Goal: Navigation & Orientation: Find specific page/section

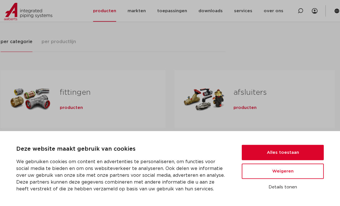
scroll to position [72, 0]
click at [306, 161] on button "Alles toestaan" at bounding box center [282, 152] width 82 height 15
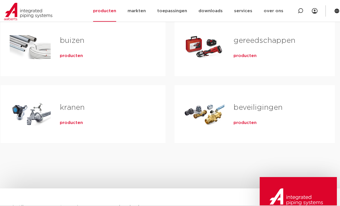
scroll to position [191, 0]
click at [65, 121] on span "producten" at bounding box center [71, 123] width 23 height 6
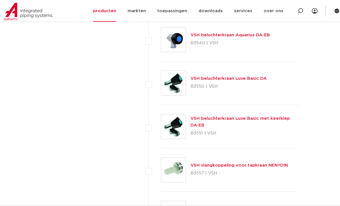
scroll to position [2206, 0]
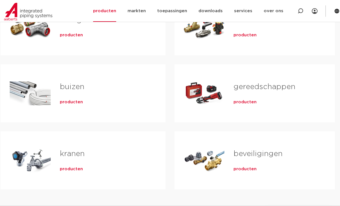
scroll to position [144, 0]
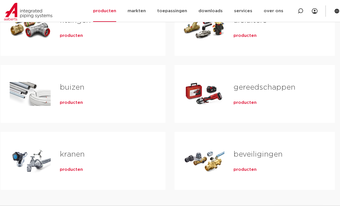
click at [295, 98] on div "producten" at bounding box center [274, 102] width 83 height 8
click at [279, 91] on link "gereedschappen" at bounding box center [264, 87] width 62 height 7
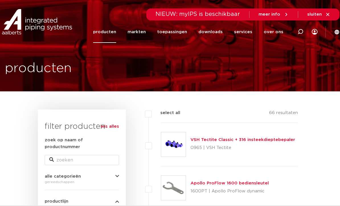
click at [140, 32] on link "markten" at bounding box center [136, 32] width 18 height 22
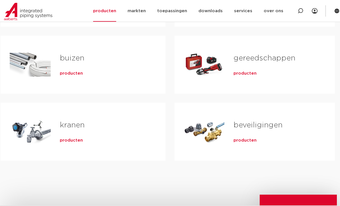
scroll to position [173, 0]
click at [25, 74] on div "Tabs. Open items met enter of spatie, sluit af met escape en navigeer met de pi…" at bounding box center [30, 65] width 41 height 40
click at [65, 62] on link "buizen" at bounding box center [72, 58] width 24 height 7
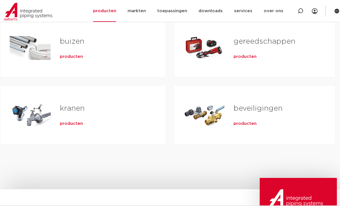
scroll to position [190, 0]
